Goal: Transaction & Acquisition: Book appointment/travel/reservation

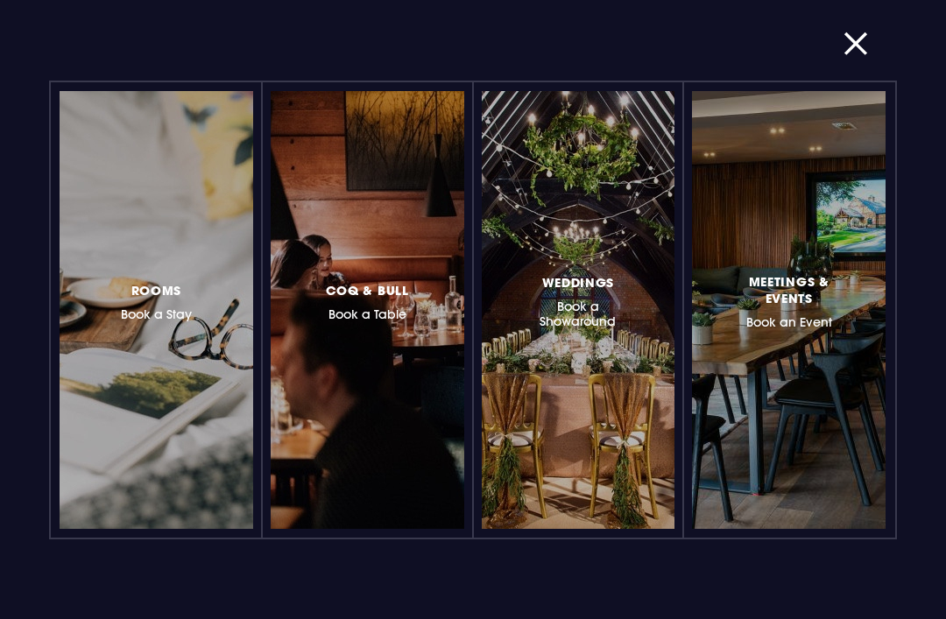
click at [232, 310] on div at bounding box center [232, 310] width 0 height 0
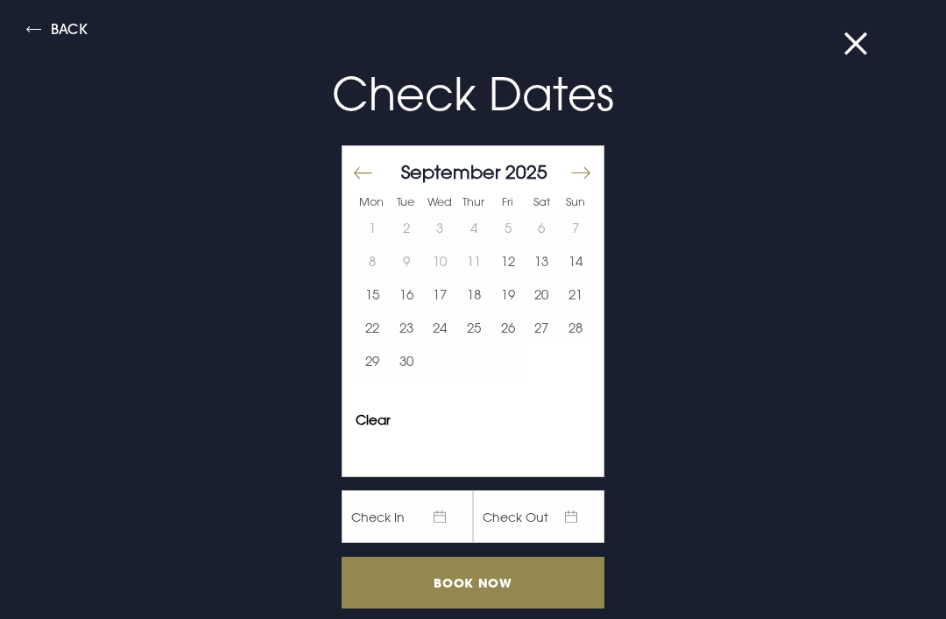
click at [590, 166] on button "Move forward to switch to the next month." at bounding box center [580, 173] width 21 height 37
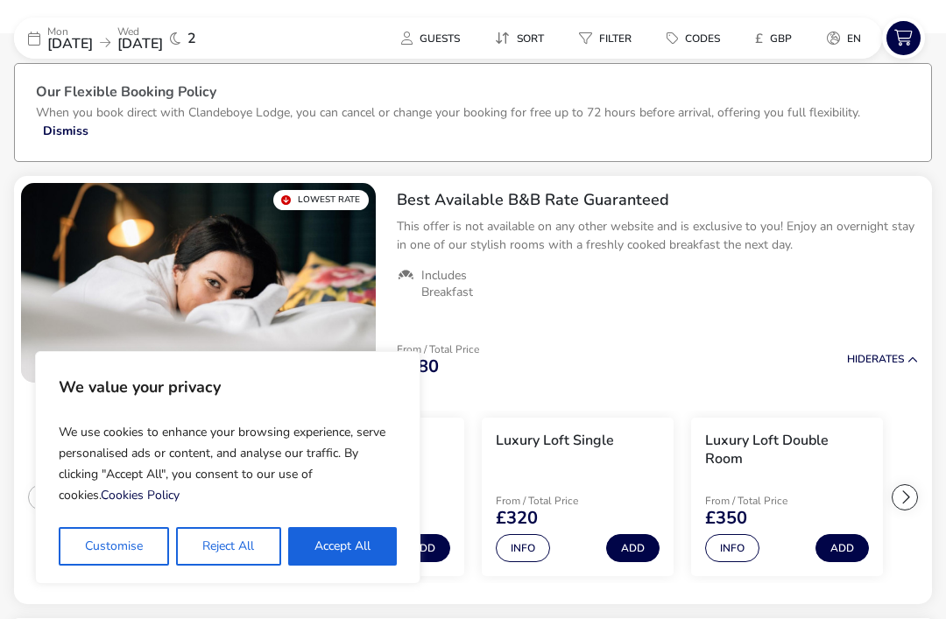
click at [375, 546] on button "Accept All" at bounding box center [342, 546] width 109 height 39
checkbox input "true"
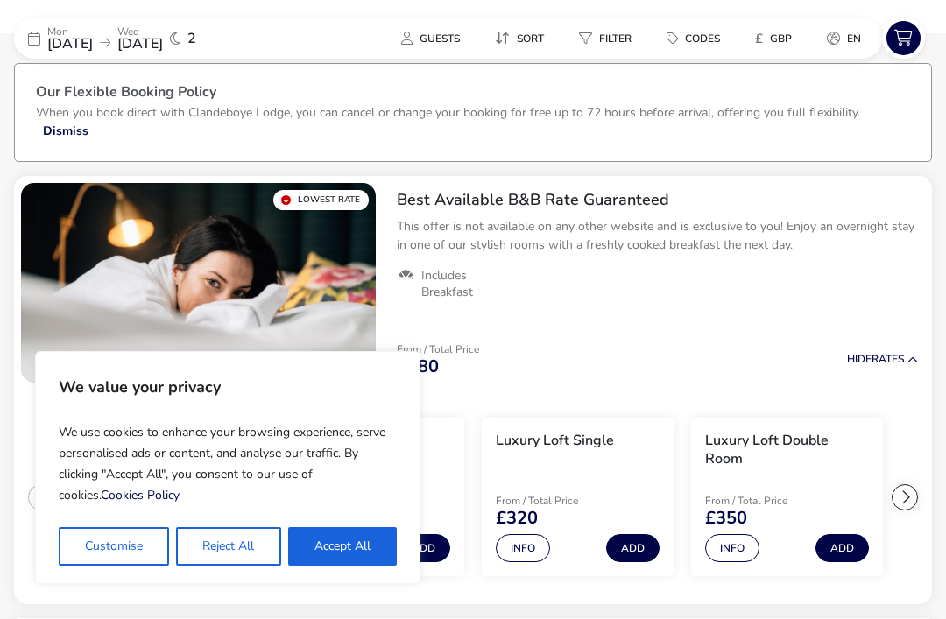
checkbox input "true"
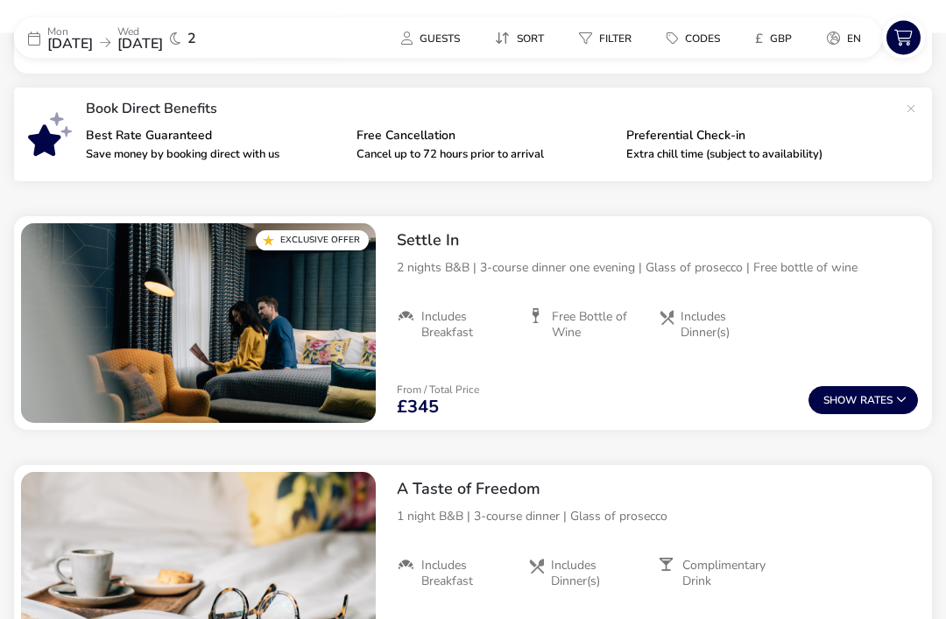
scroll to position [626, 0]
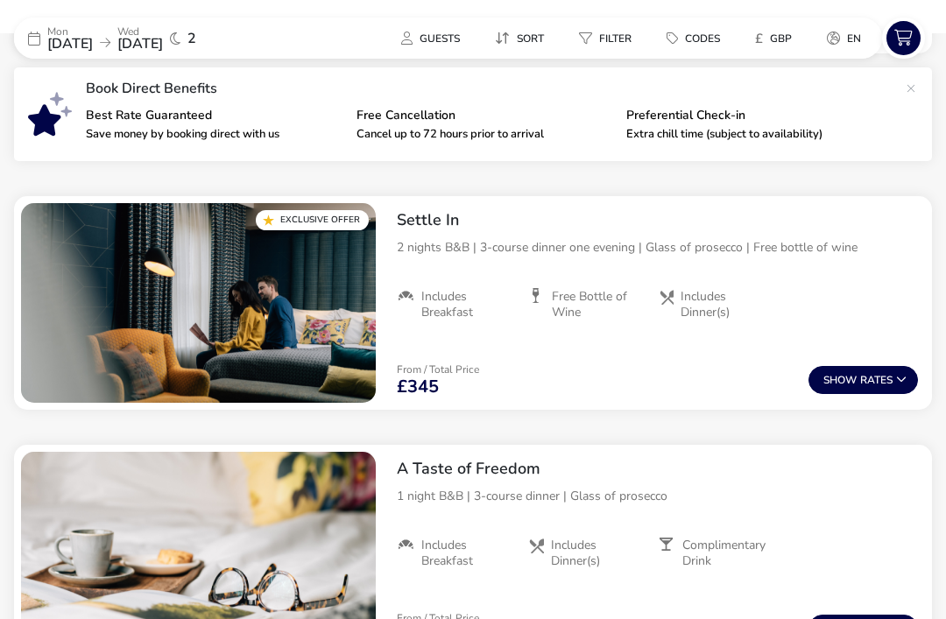
click at [878, 384] on button "Show Rates" at bounding box center [864, 380] width 110 height 28
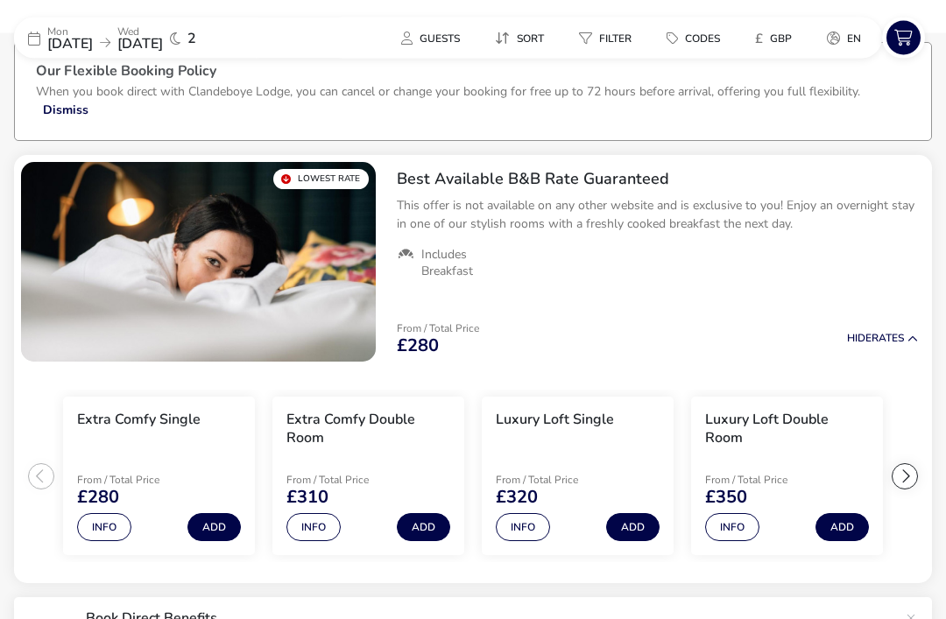
scroll to position [94, 0]
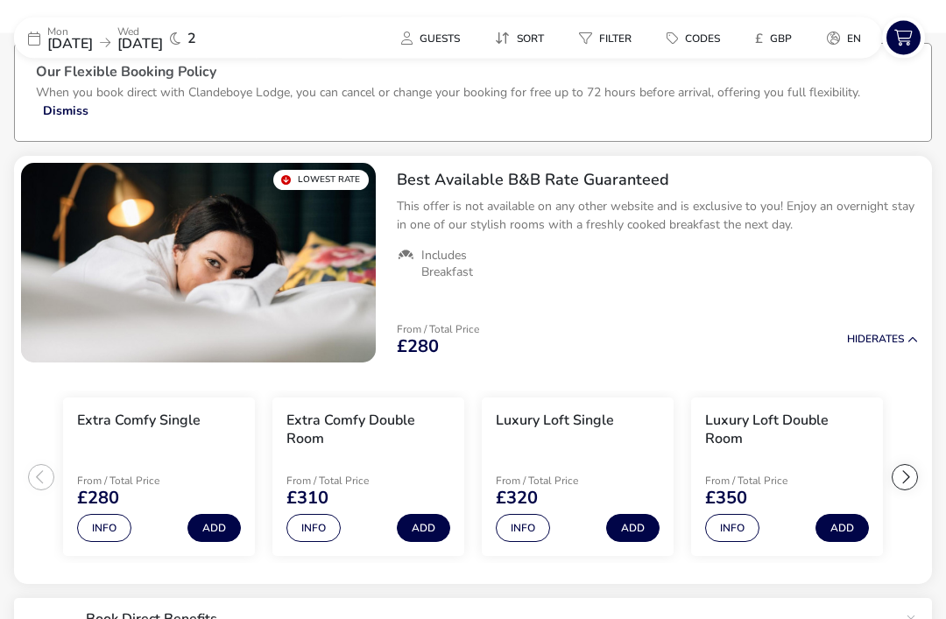
click at [560, 188] on h2 "Best Available B&B Rate Guaranteed" at bounding box center [657, 181] width 521 height 20
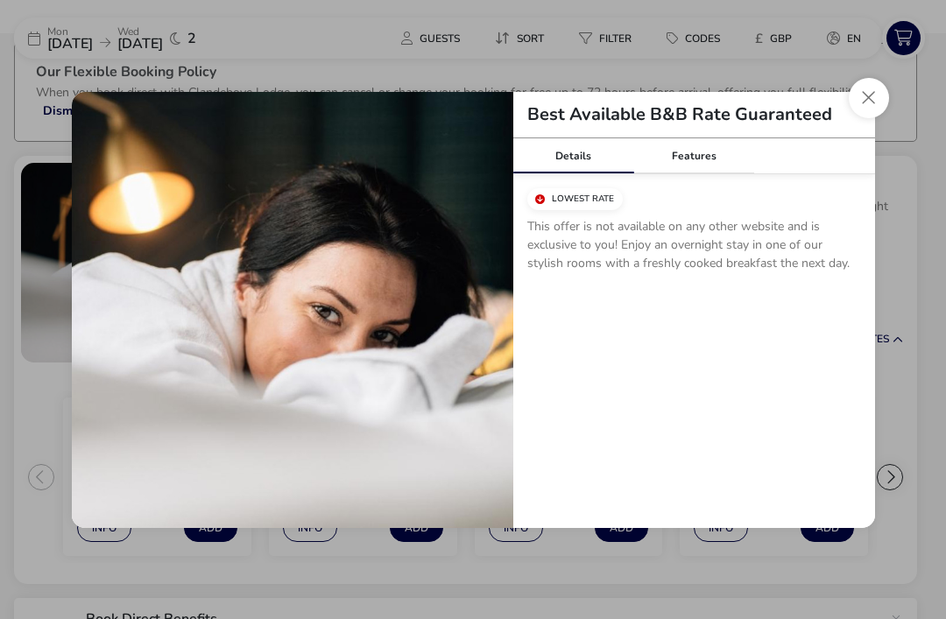
click at [859, 112] on button "Close modal" at bounding box center [869, 98] width 40 height 40
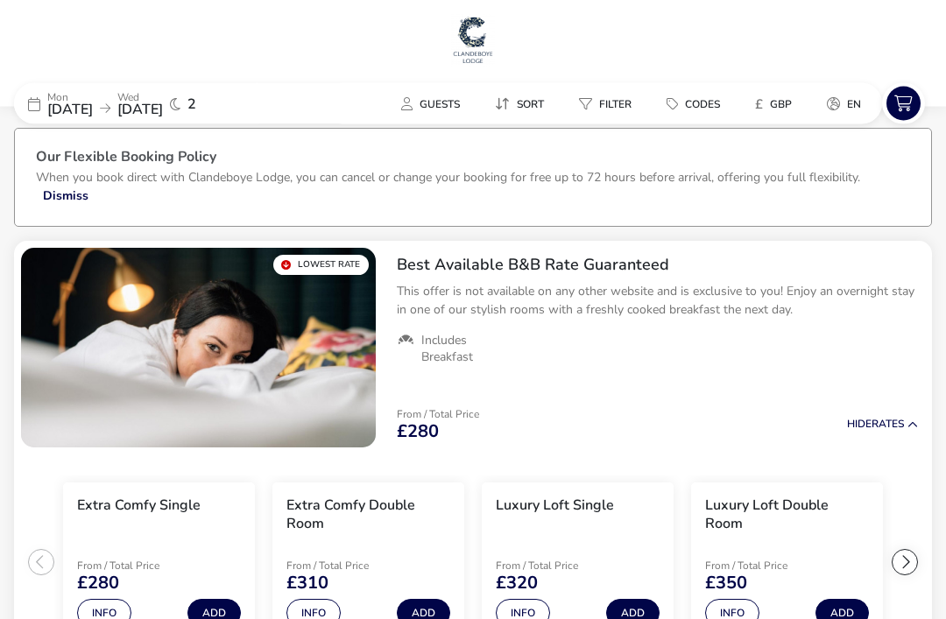
scroll to position [0, 0]
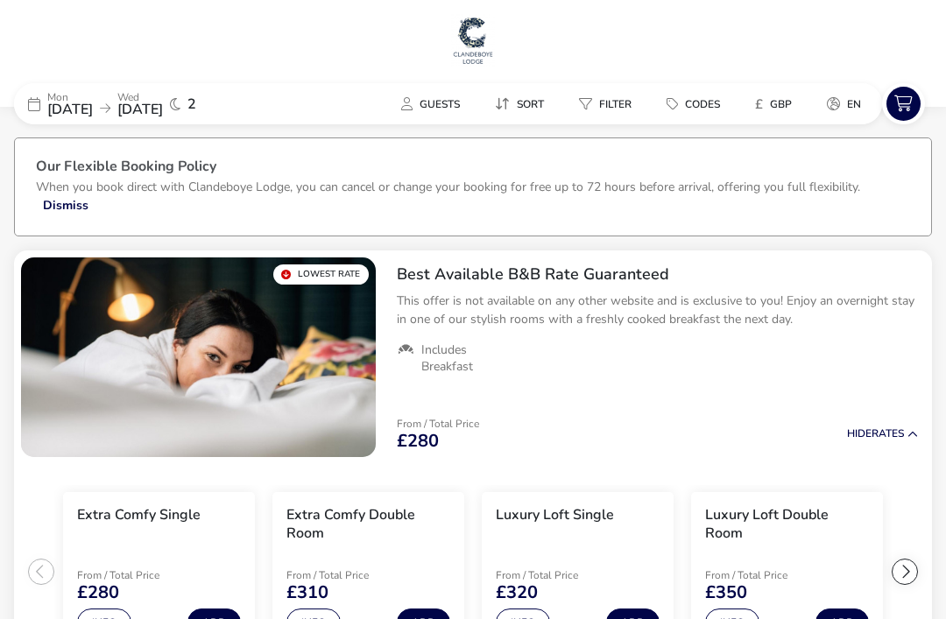
click at [84, 121] on div "[DATE] [DATE] 2" at bounding box center [145, 103] width 263 height 41
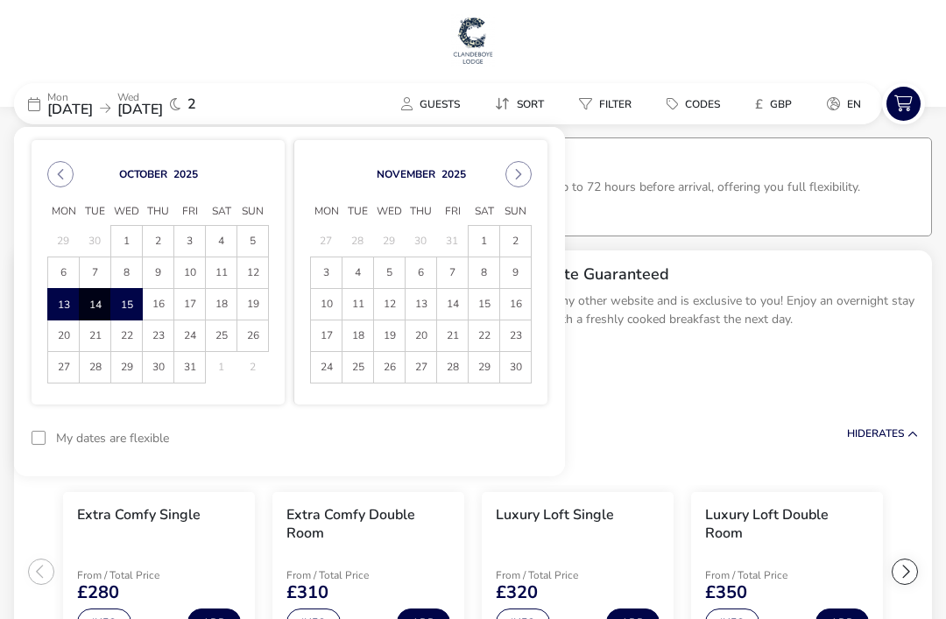
click at [253, 267] on span "12" at bounding box center [252, 273] width 31 height 31
click at [136, 310] on span "15" at bounding box center [126, 305] width 29 height 31
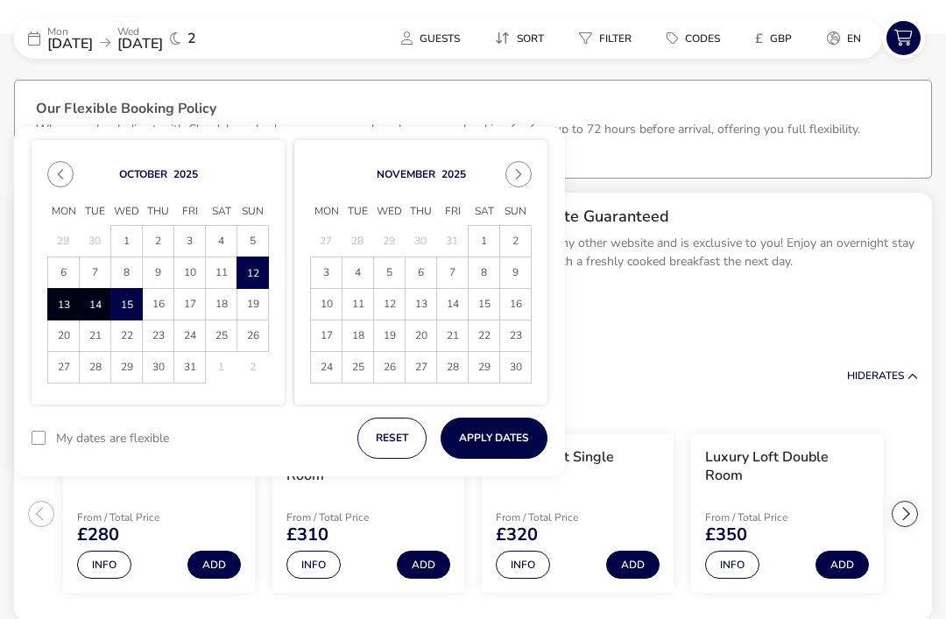
scroll to position [58, 0]
click at [520, 433] on button "Apply Dates" at bounding box center [494, 438] width 107 height 41
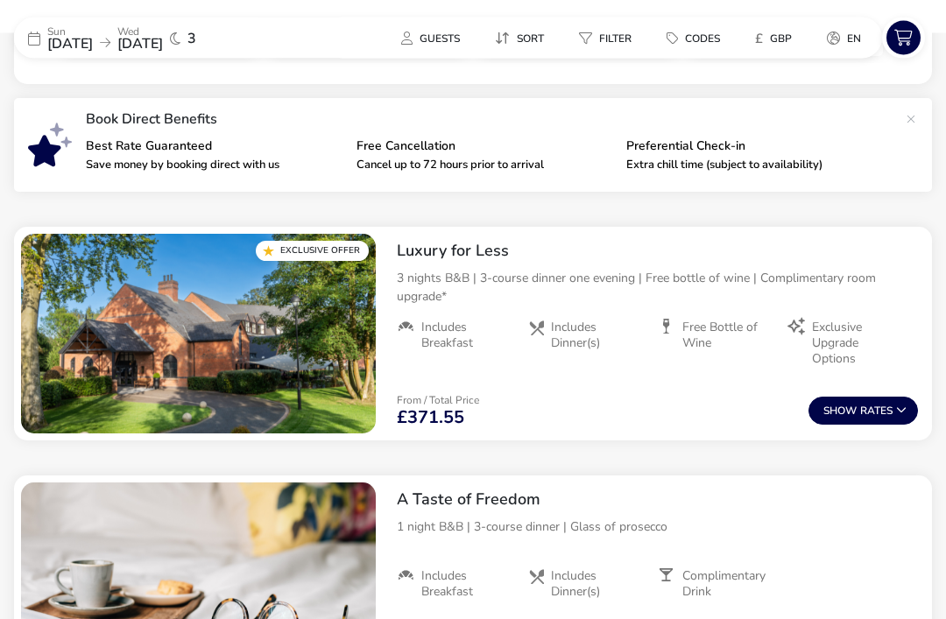
scroll to position [595, 0]
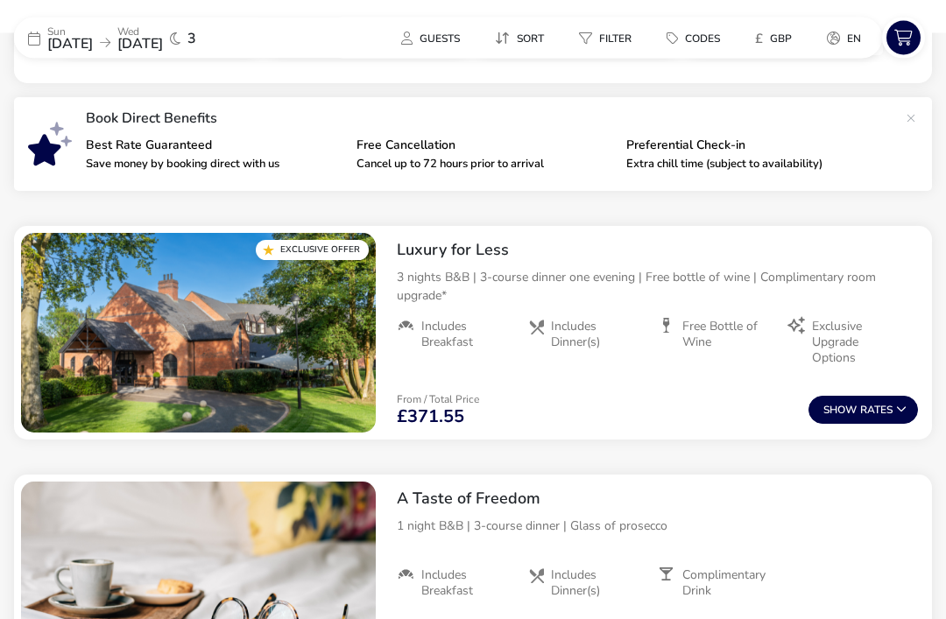
click at [885, 398] on button "Show Rates" at bounding box center [864, 411] width 110 height 28
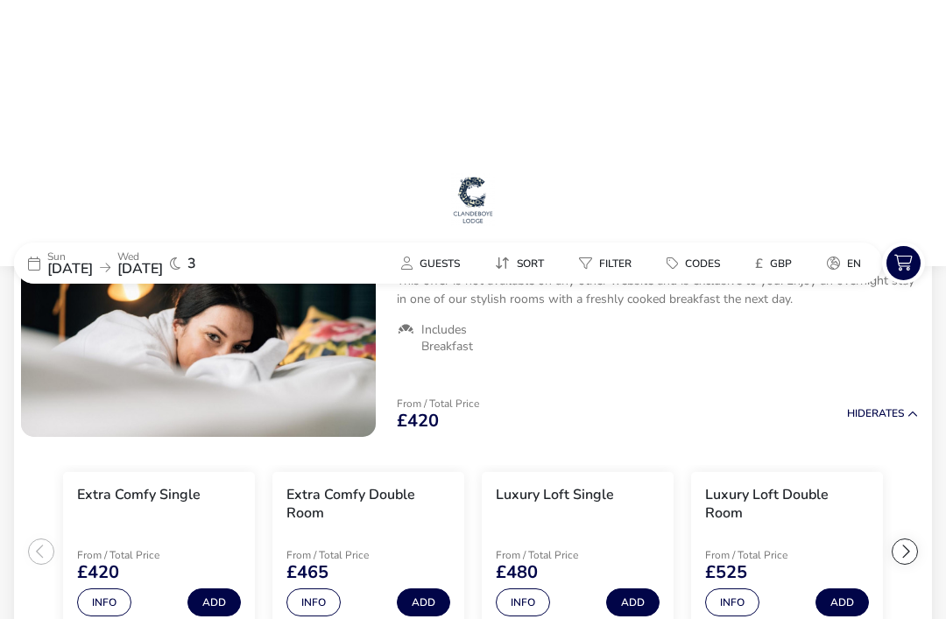
scroll to position [0, 0]
